Goal: Check status: Check status

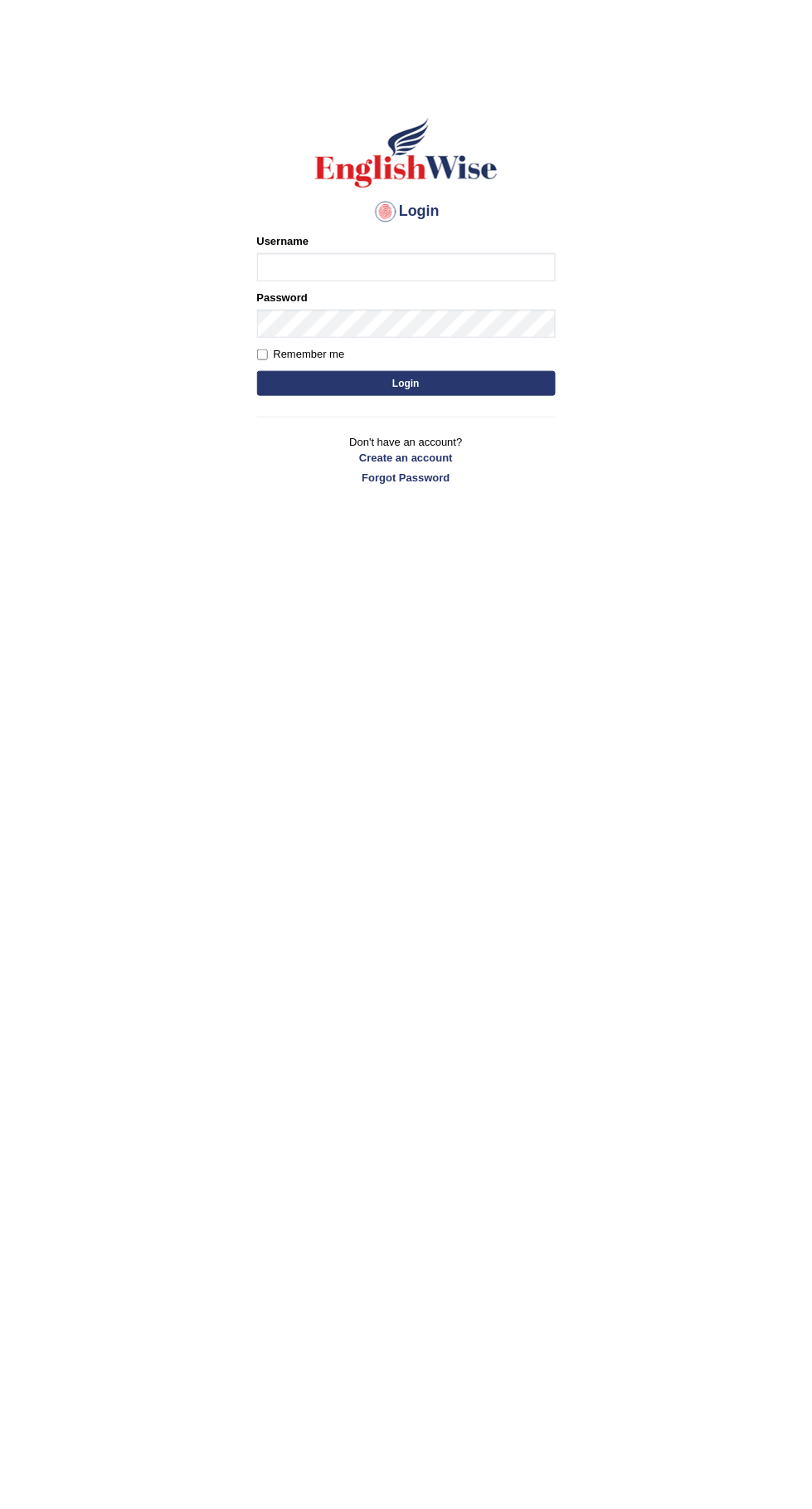
click at [433, 267] on input "Username" at bounding box center [406, 267] width 298 height 28
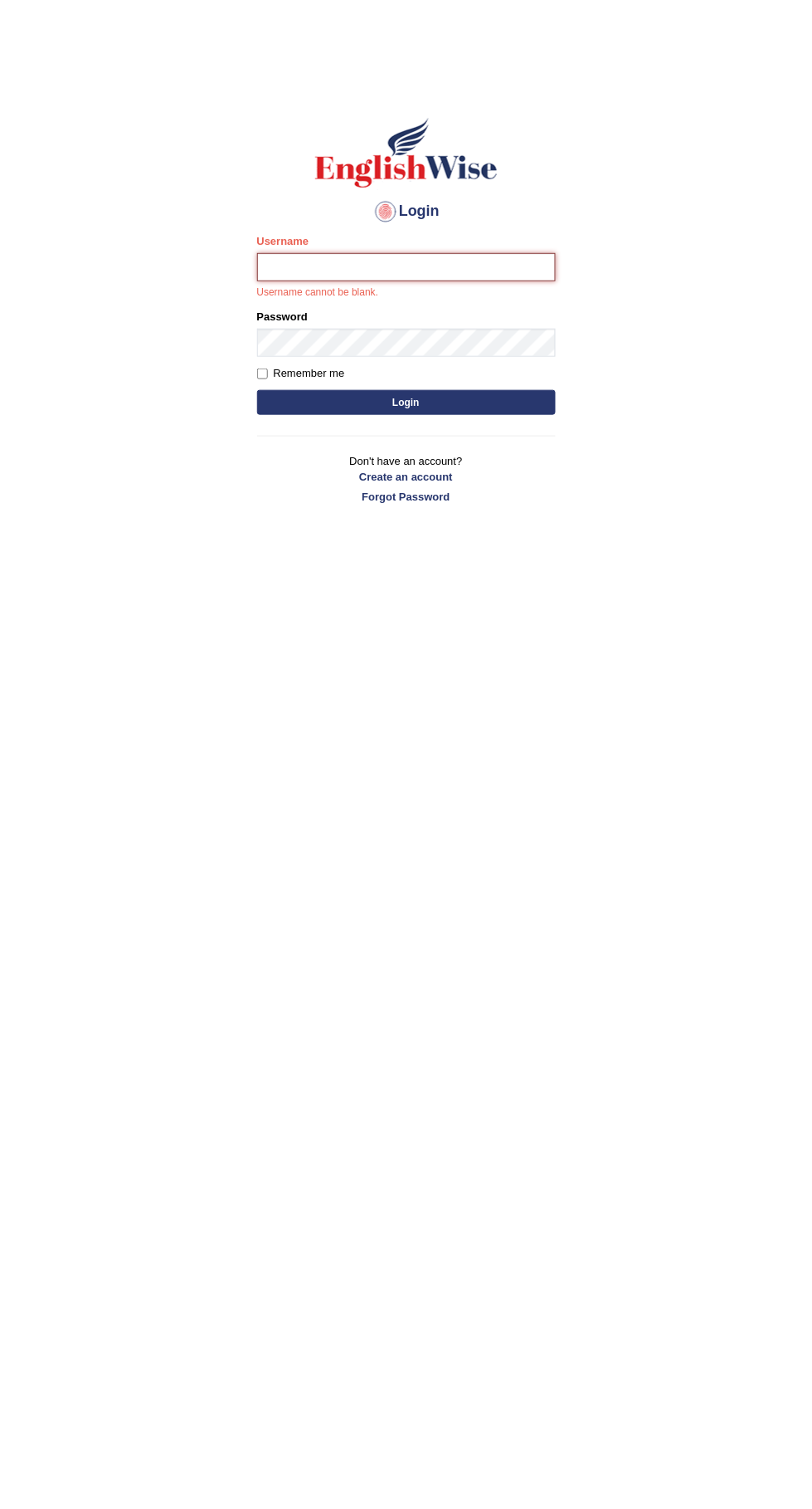
type input "thina0506"
click at [257, 390] on button "Login" at bounding box center [406, 402] width 298 height 25
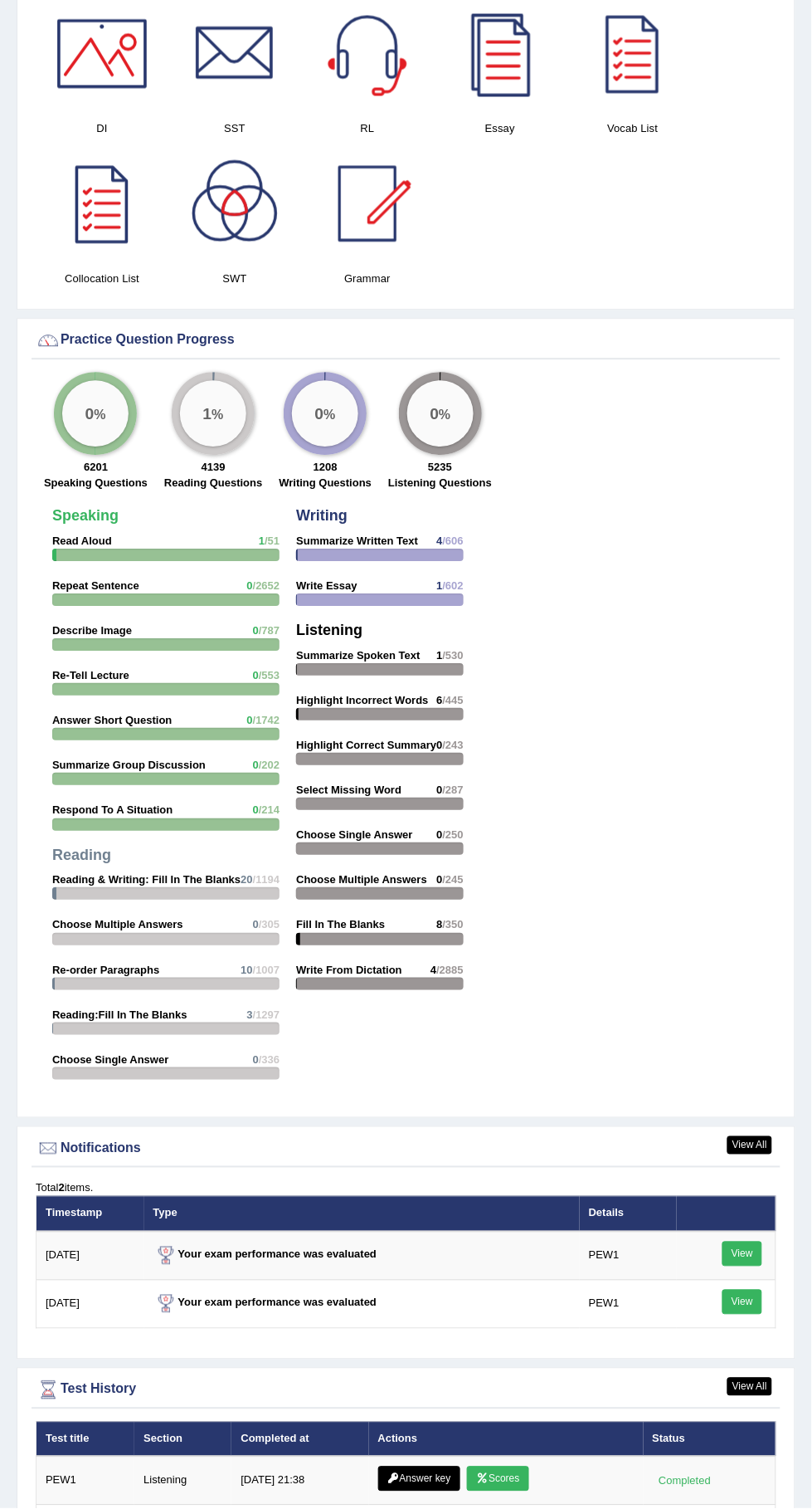
scroll to position [1735, 0]
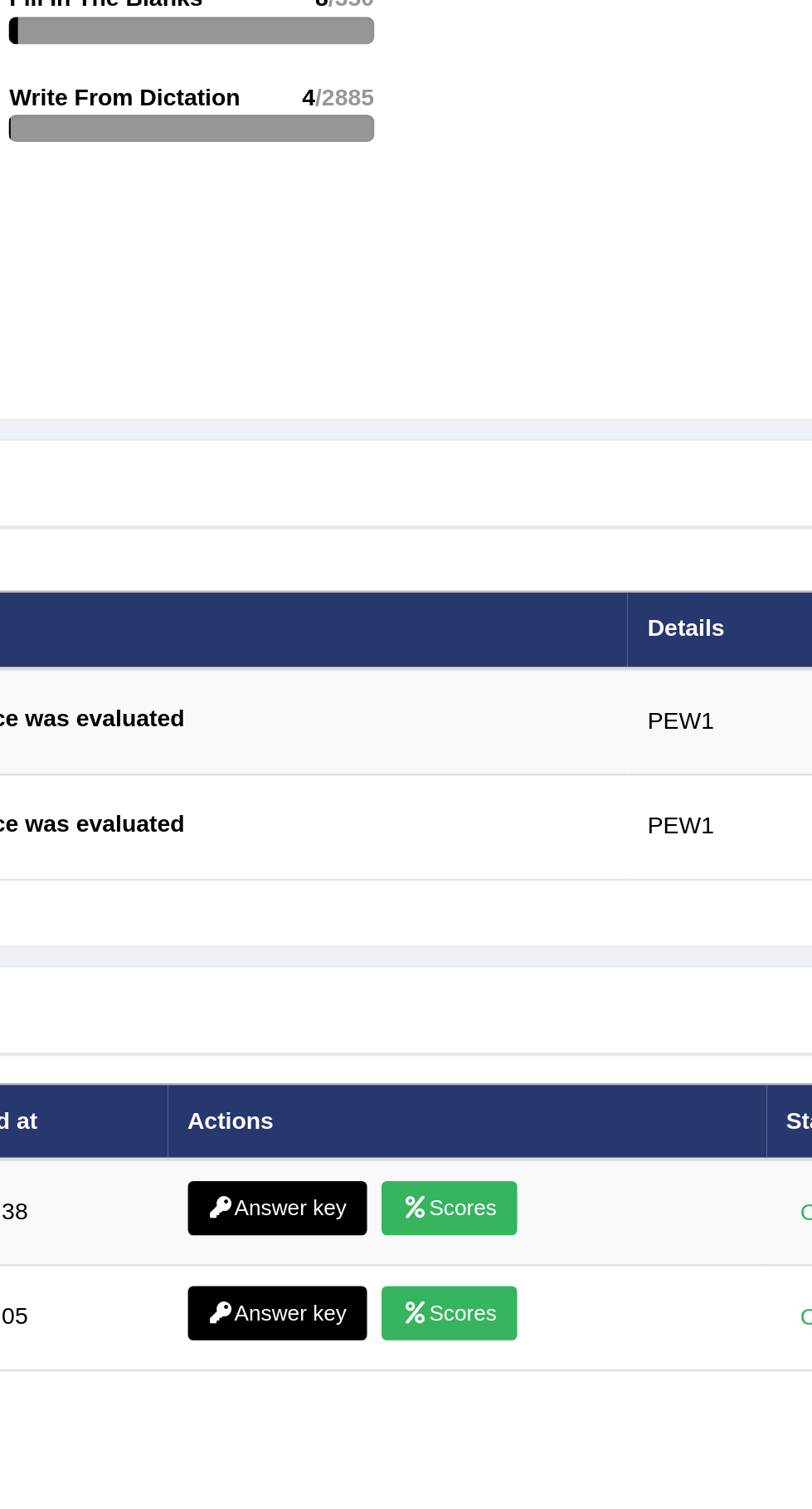
click at [505, 1427] on link "Scores" at bounding box center [497, 1434] width 62 height 25
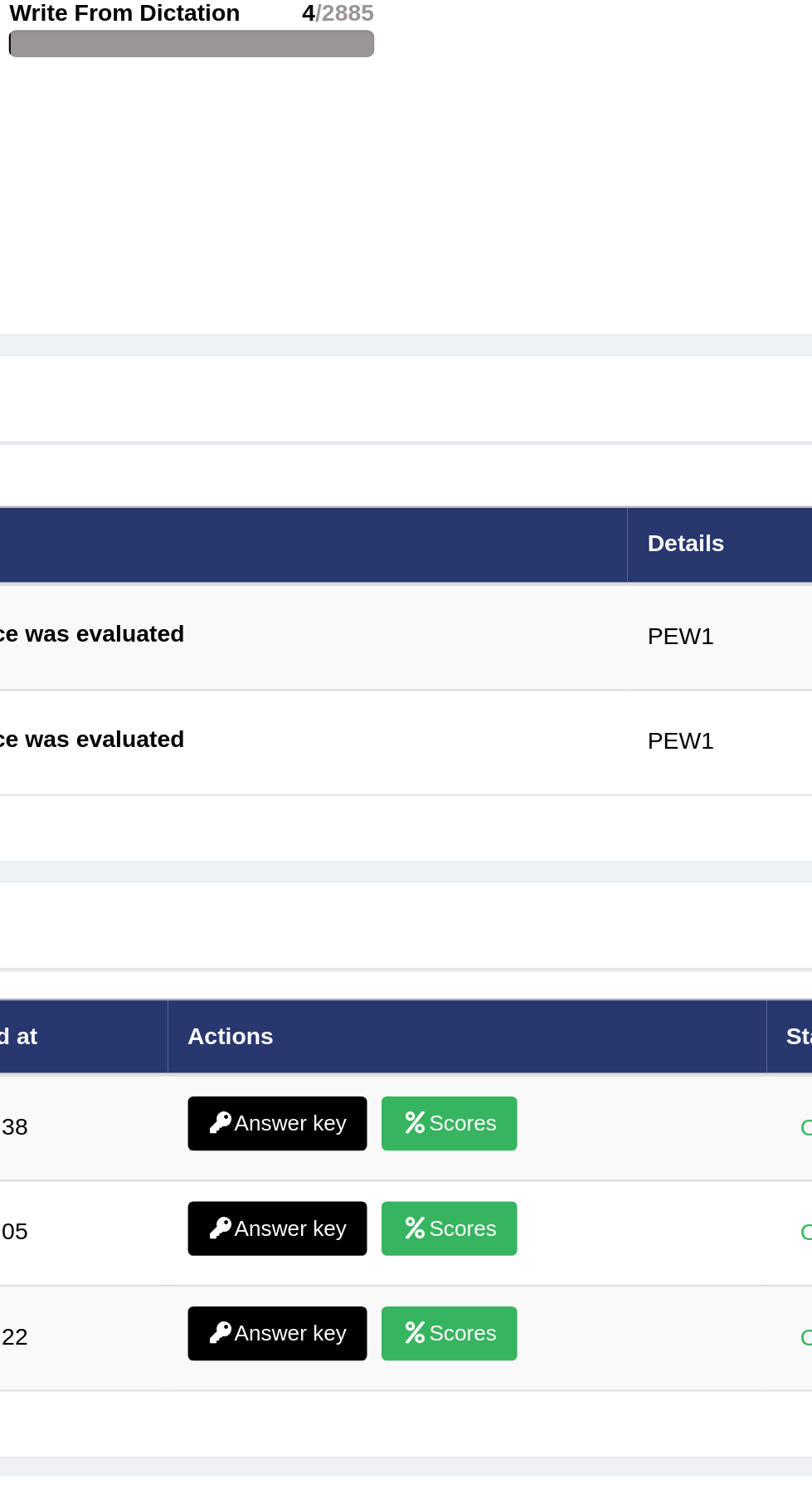
scroll to position [1849, 0]
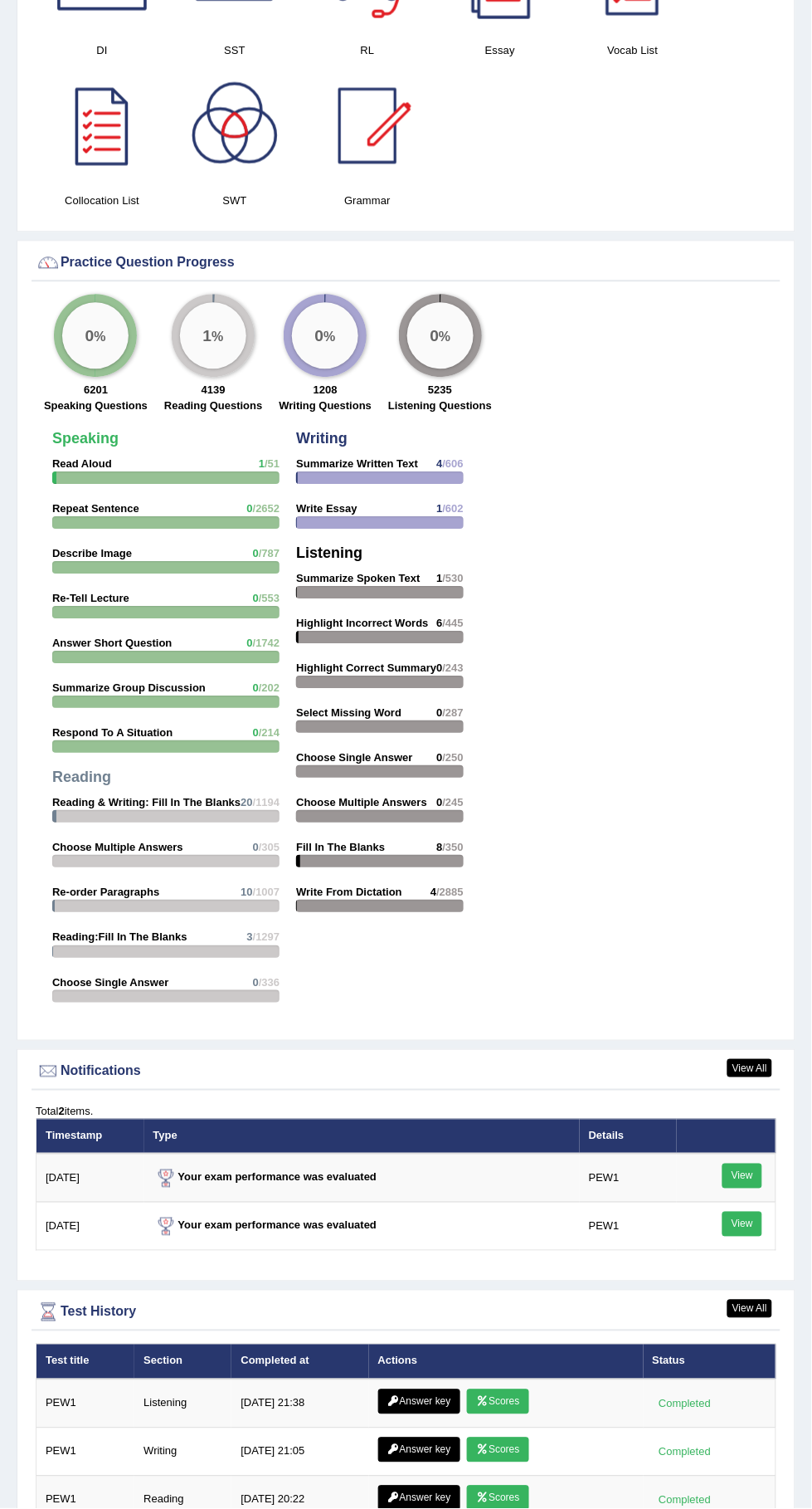
scroll to position [1746, 0]
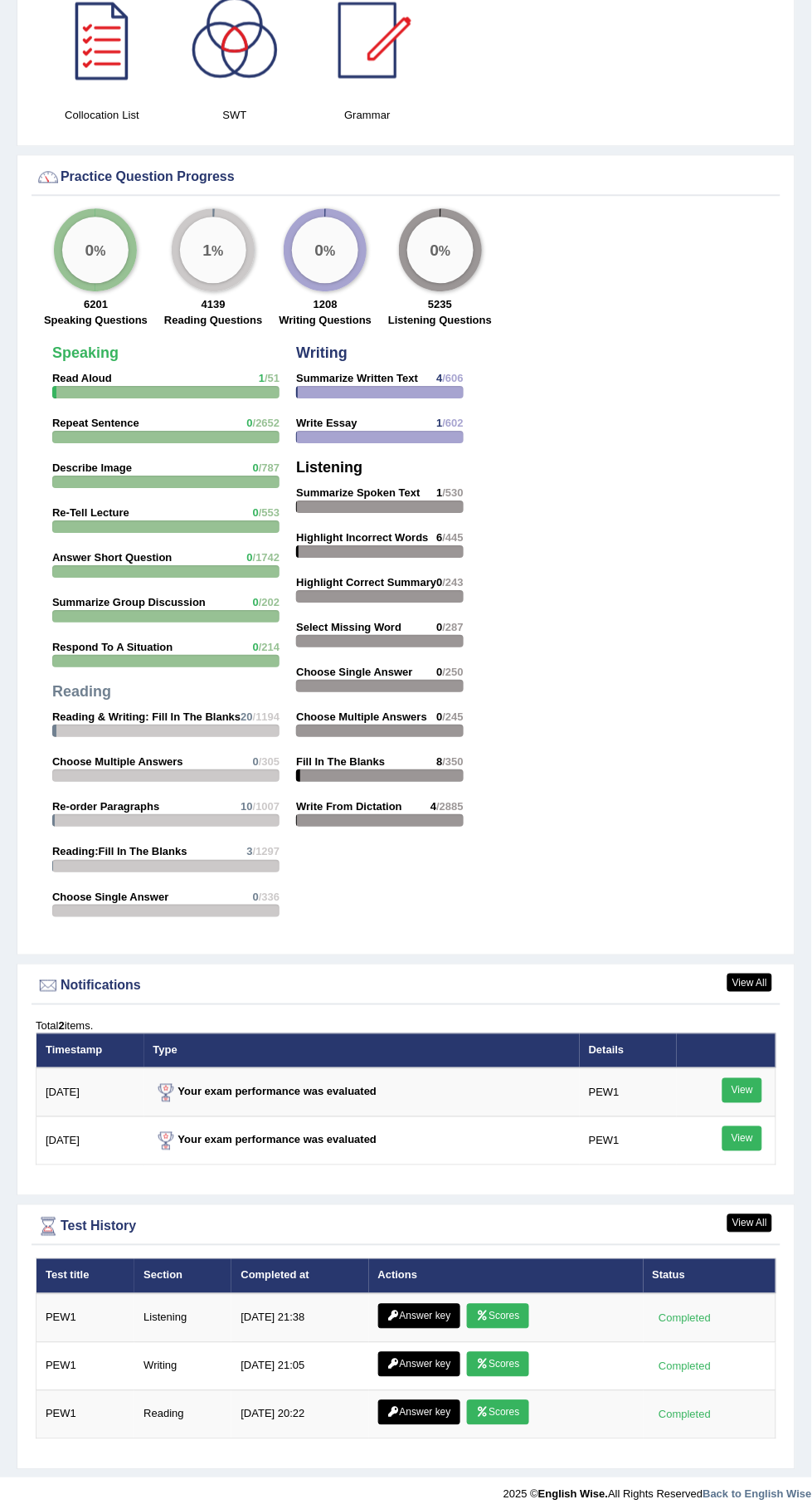
click at [427, 1304] on link "Answer key" at bounding box center [420, 1316] width 82 height 25
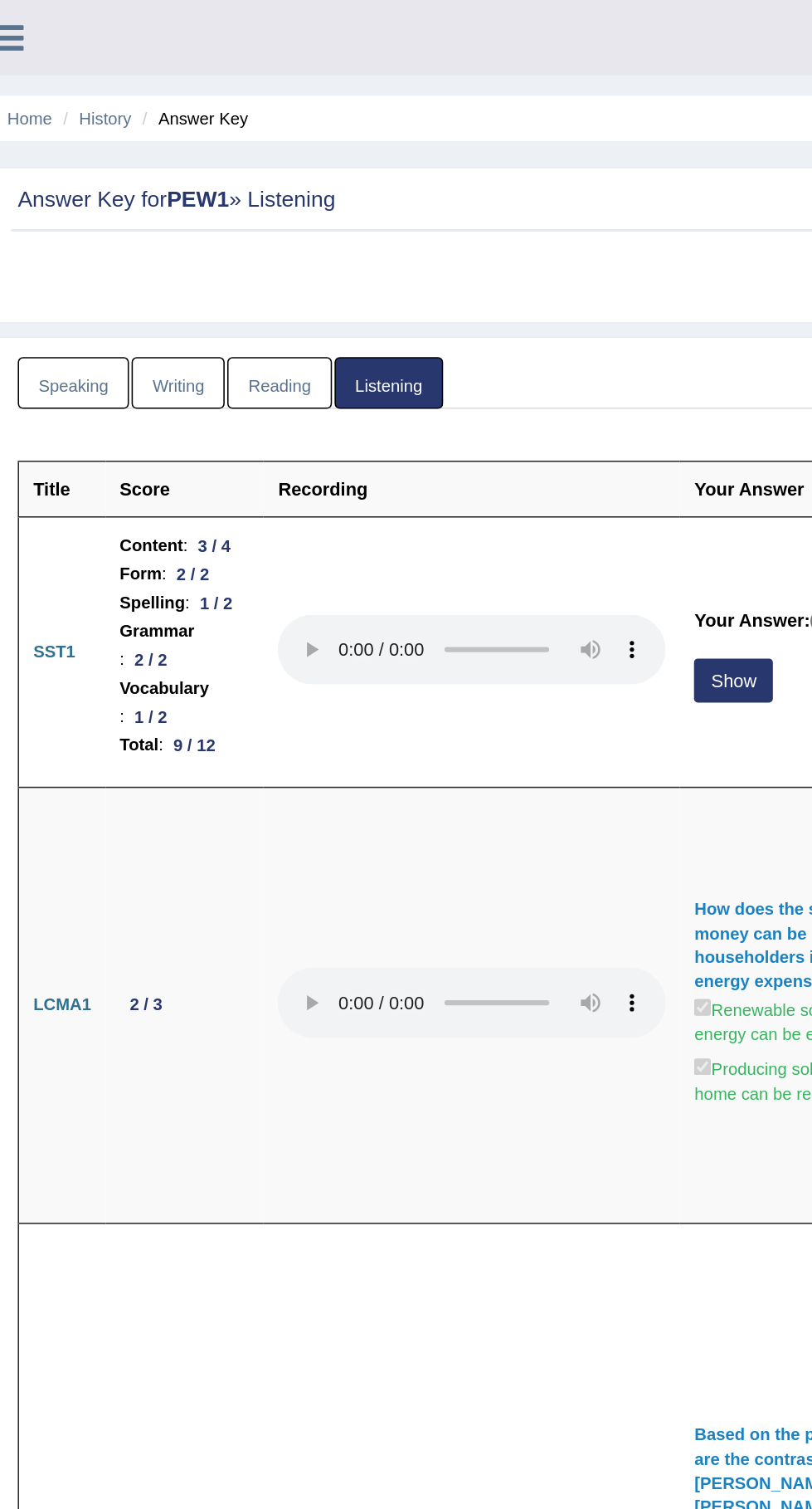
click at [472, 451] on button "Show" at bounding box center [486, 436] width 50 height 28
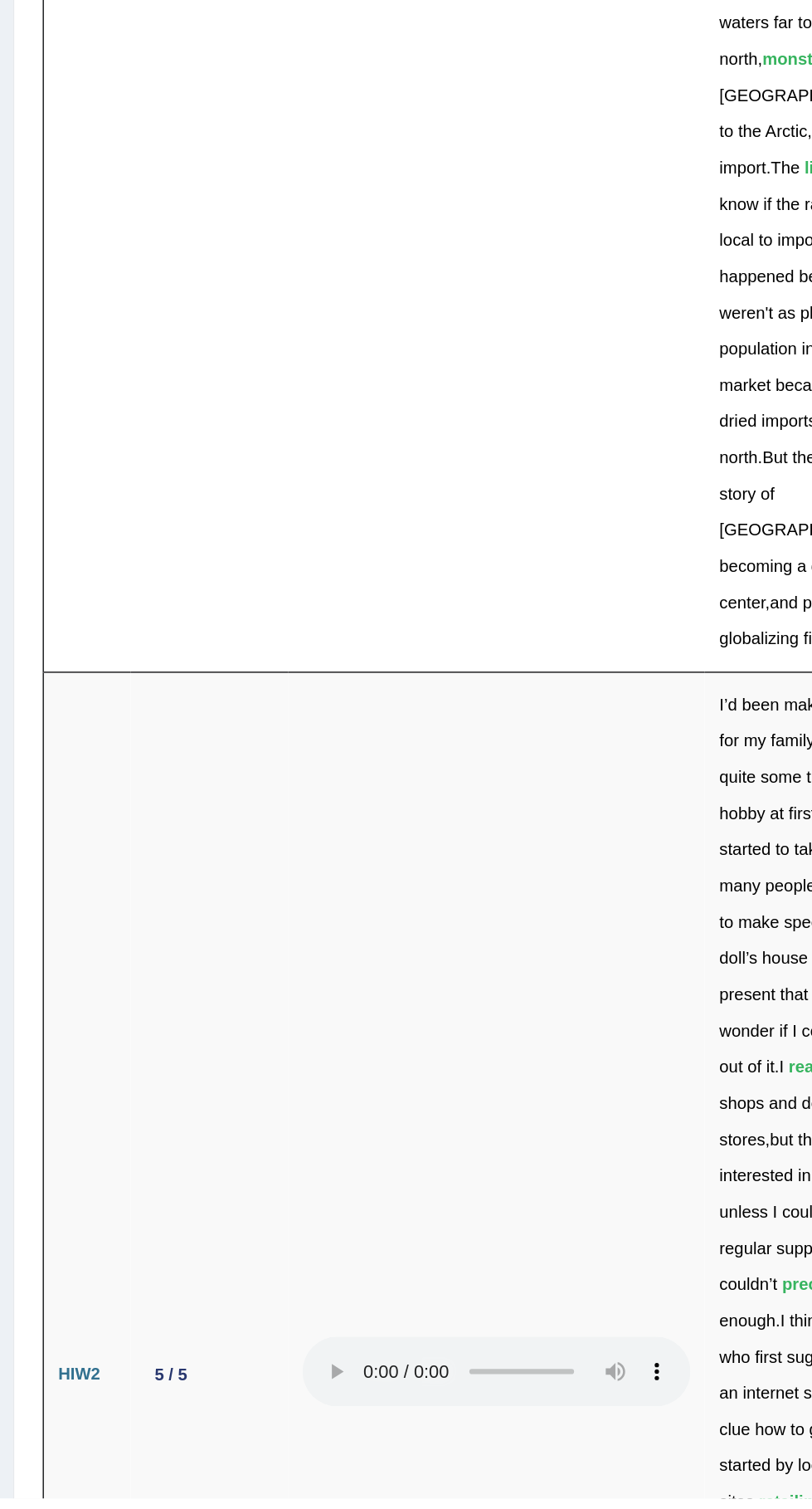
scroll to position [4730, 0]
